Goal: Book appointment/travel/reservation

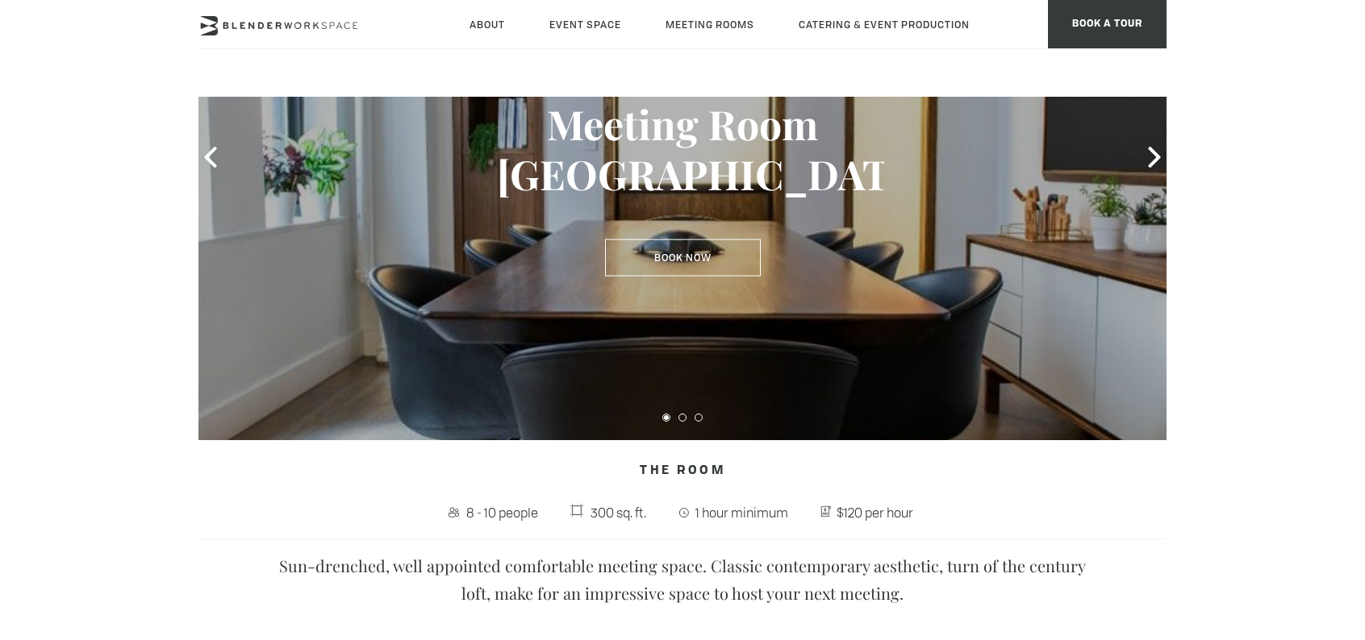
scroll to position [201, 0]
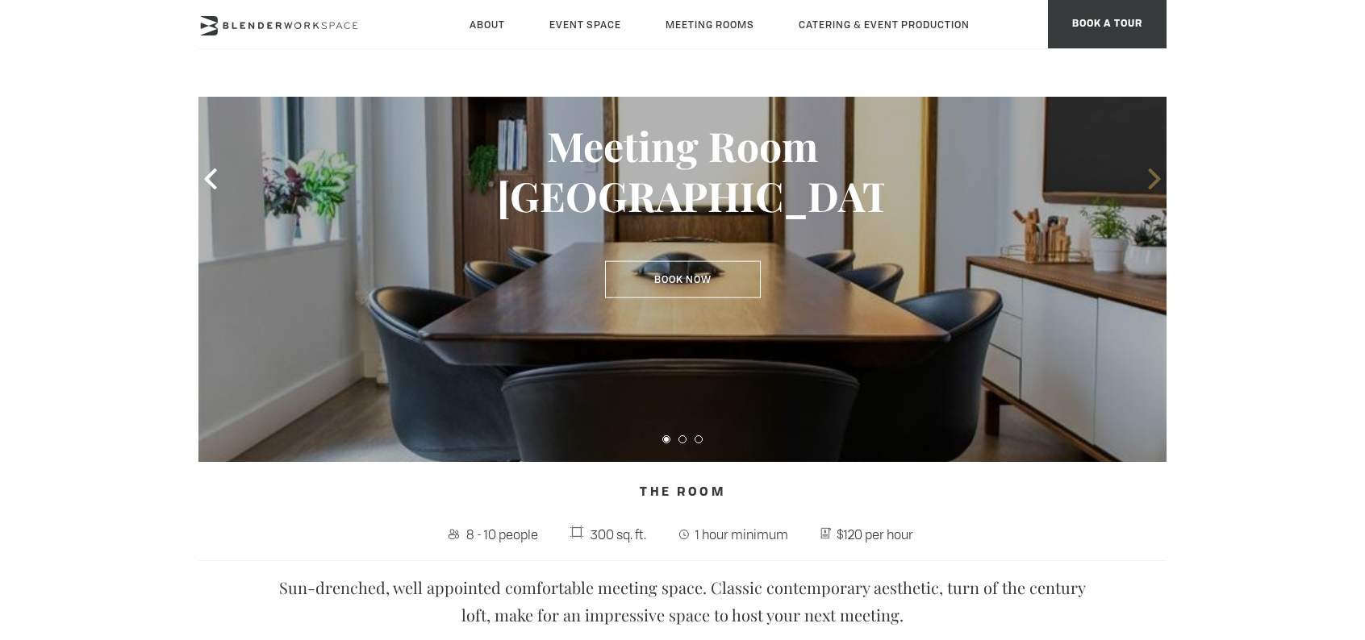
click at [1153, 180] on icon at bounding box center [1154, 179] width 21 height 21
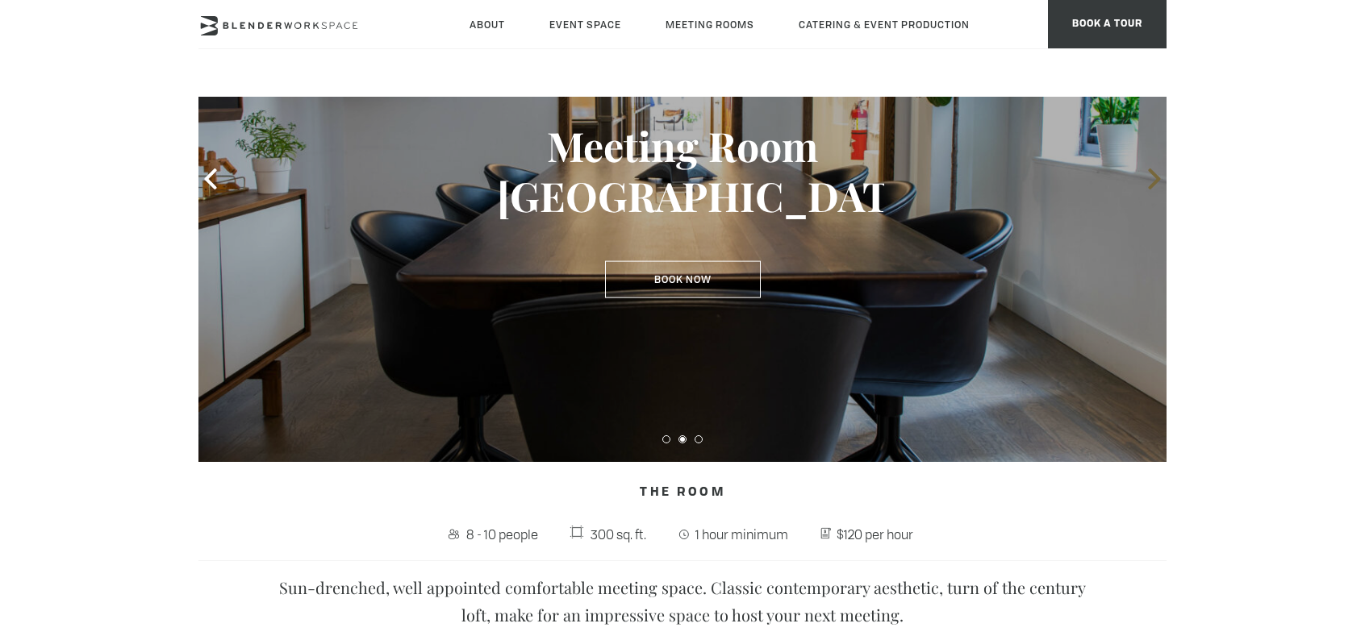
click at [1153, 180] on icon at bounding box center [1154, 179] width 21 height 21
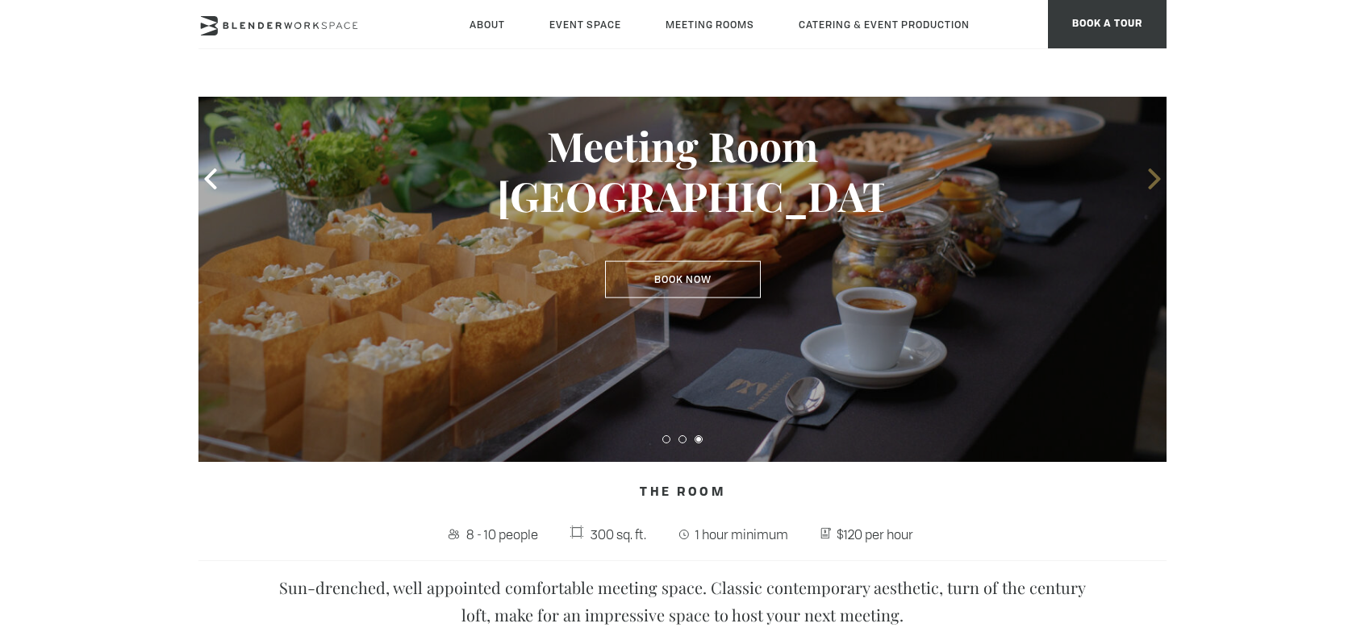
click at [1153, 180] on icon at bounding box center [1154, 179] width 21 height 21
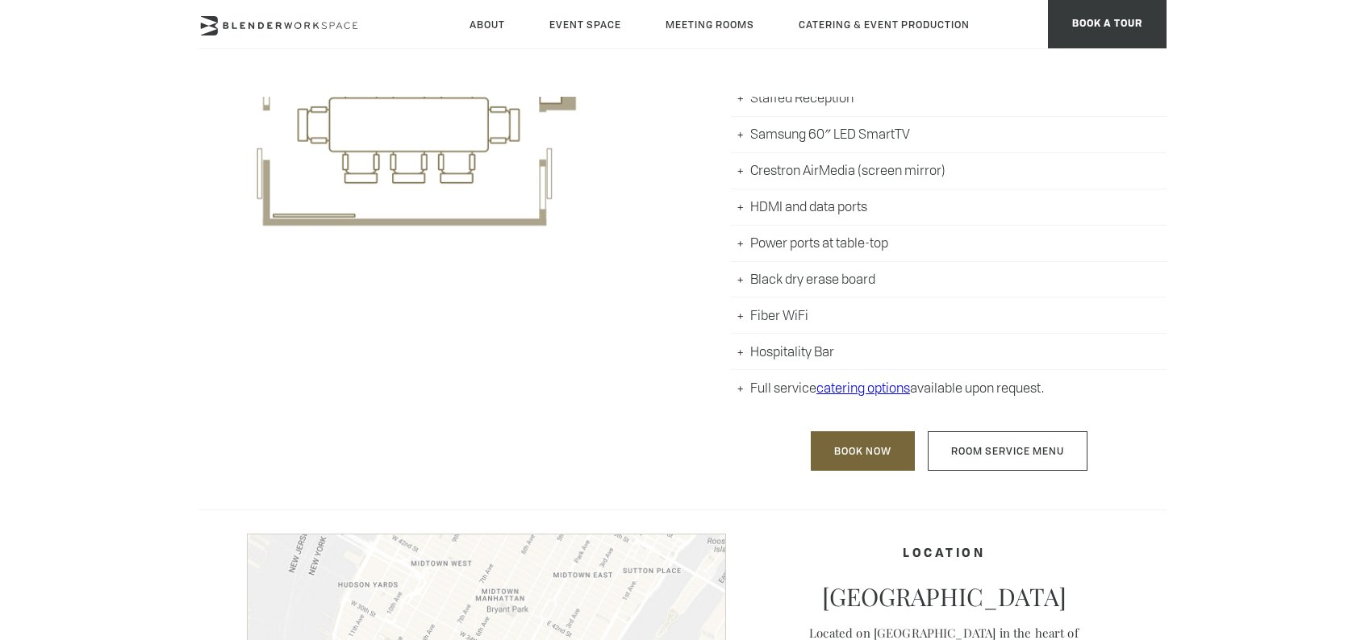
scroll to position [0, 0]
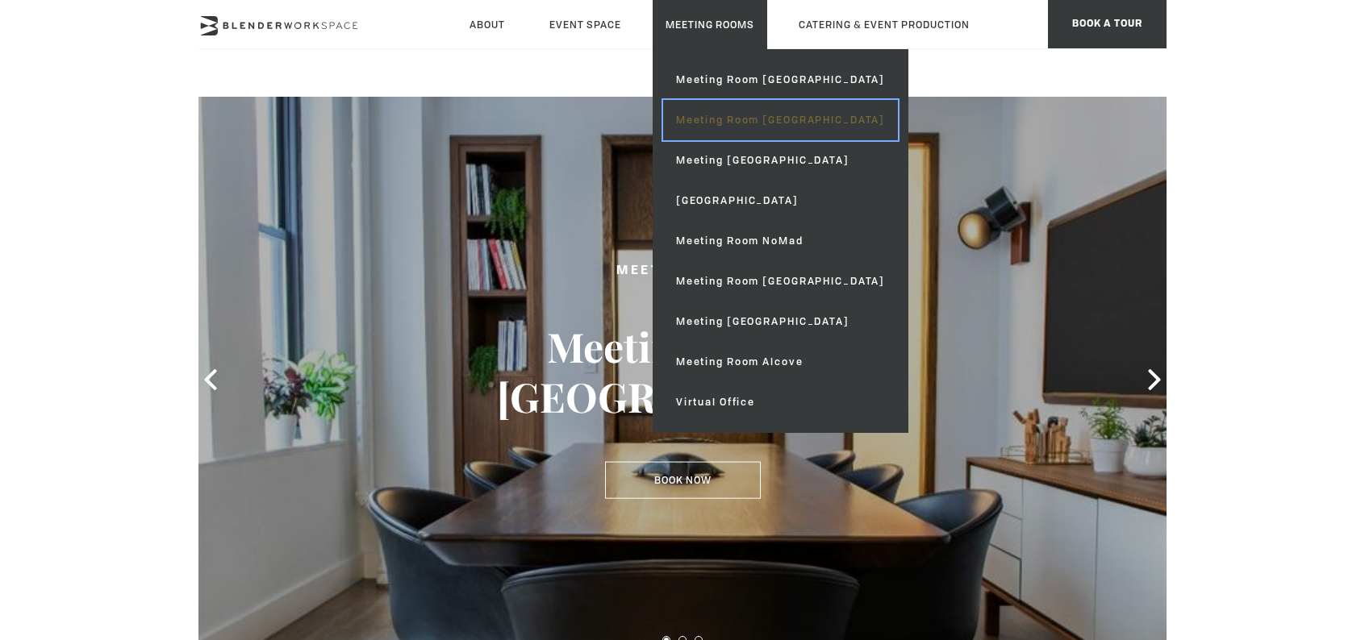
click at [715, 118] on link "Meeting Room [GEOGRAPHIC_DATA]" at bounding box center [780, 120] width 235 height 40
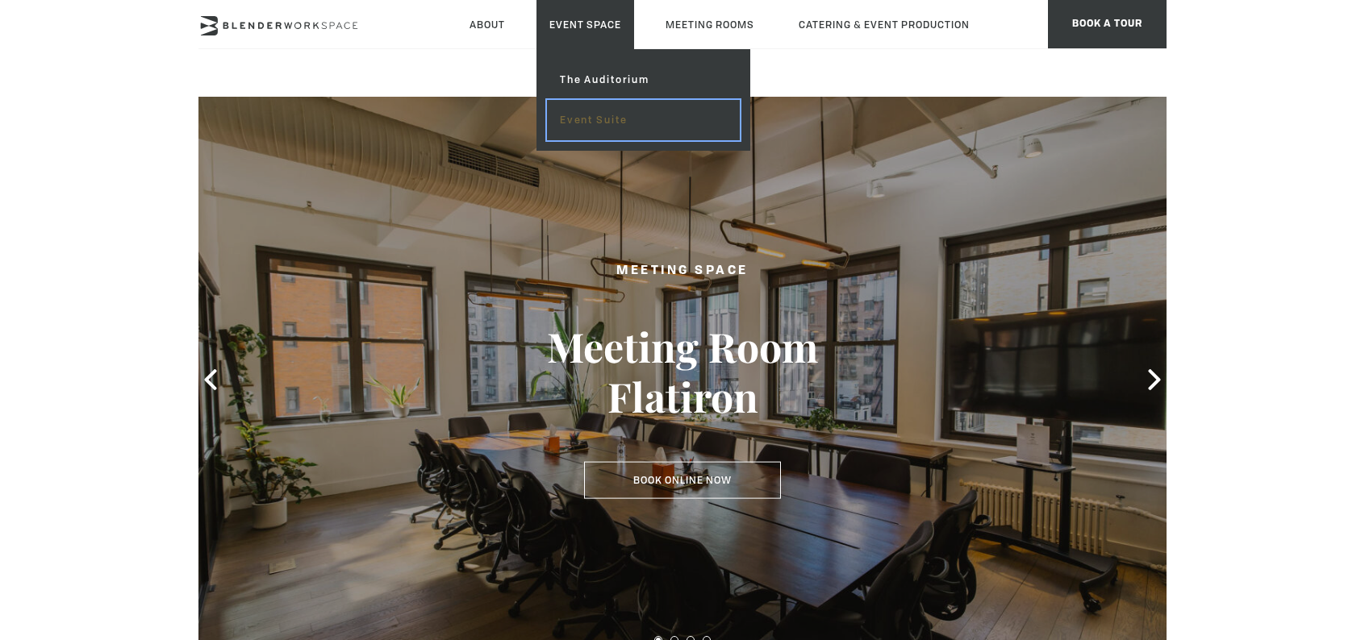
click at [586, 121] on link "Event Suite" at bounding box center [643, 120] width 193 height 40
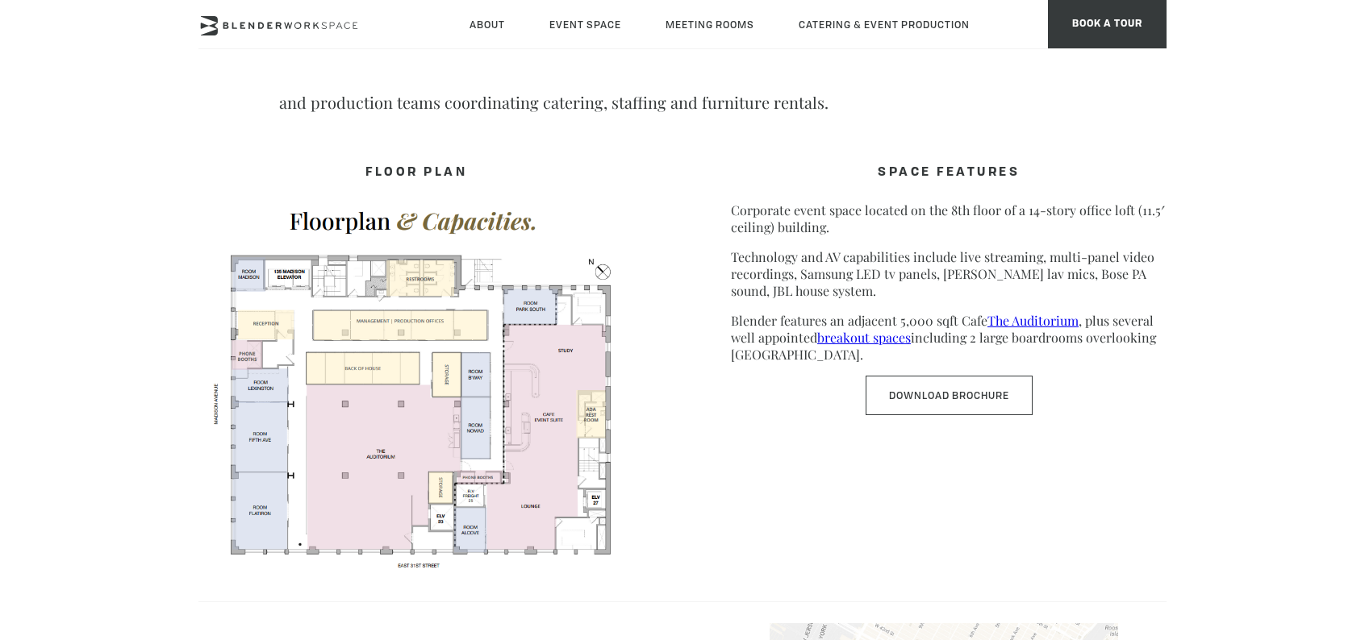
scroll to position [795, 0]
